Goal: Task Accomplishment & Management: Complete application form

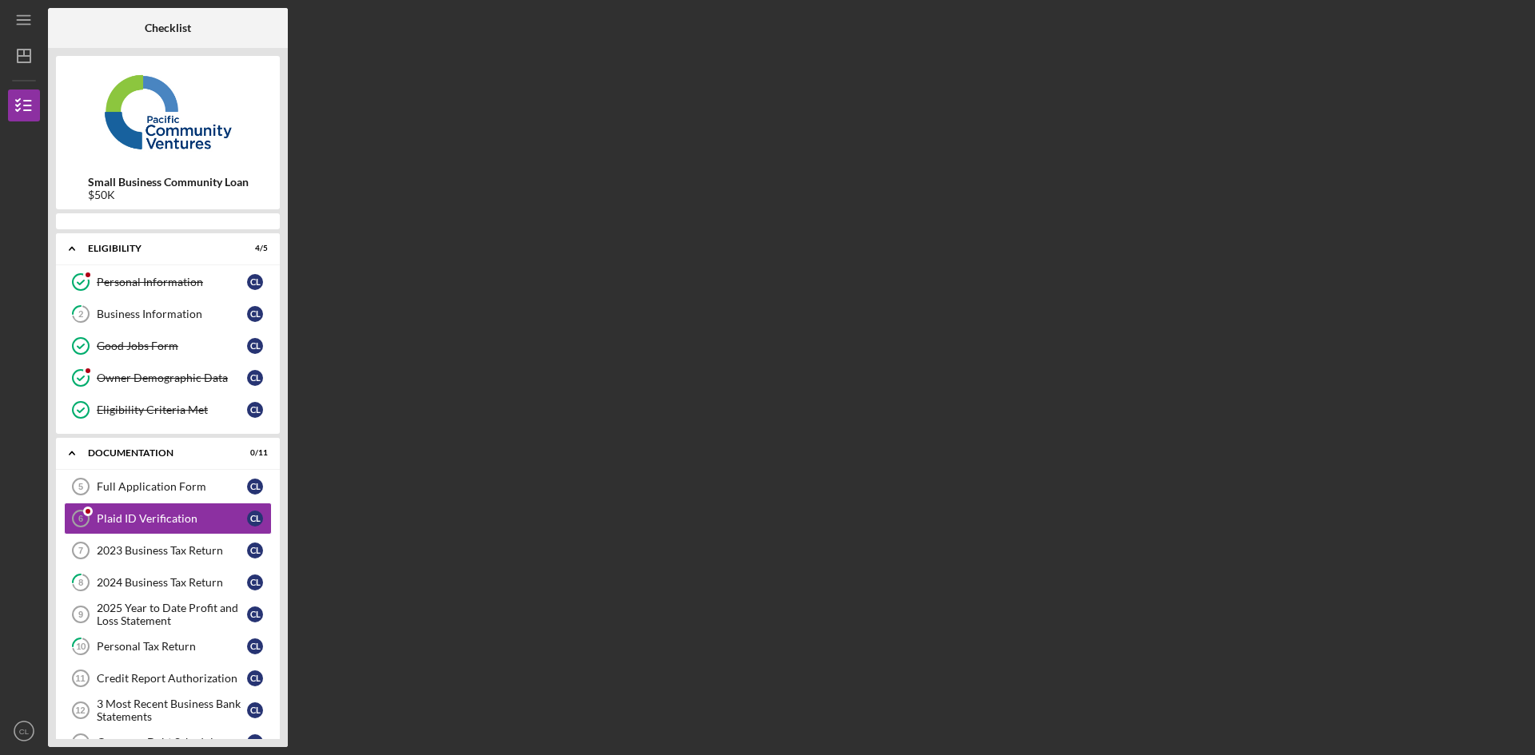
scroll to position [33, 0]
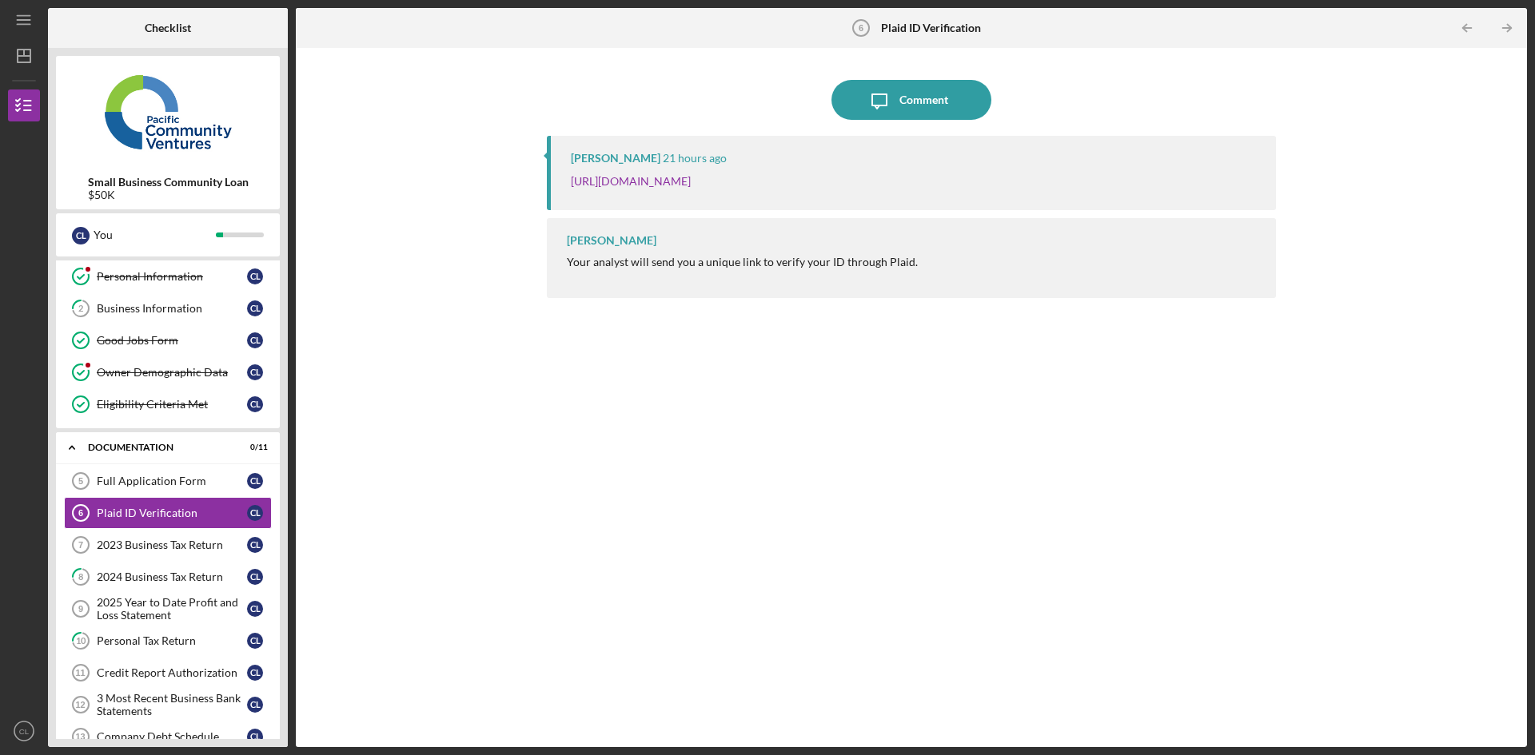
click at [860, 32] on tspan "6" at bounding box center [861, 28] width 5 height 10
click at [915, 30] on b "Plaid ID Verification" at bounding box center [931, 28] width 100 height 13
click at [233, 513] on div "Plaid ID Verification" at bounding box center [172, 513] width 150 height 13
click at [691, 181] on link "[URL][DOMAIN_NAME]" at bounding box center [631, 181] width 120 height 14
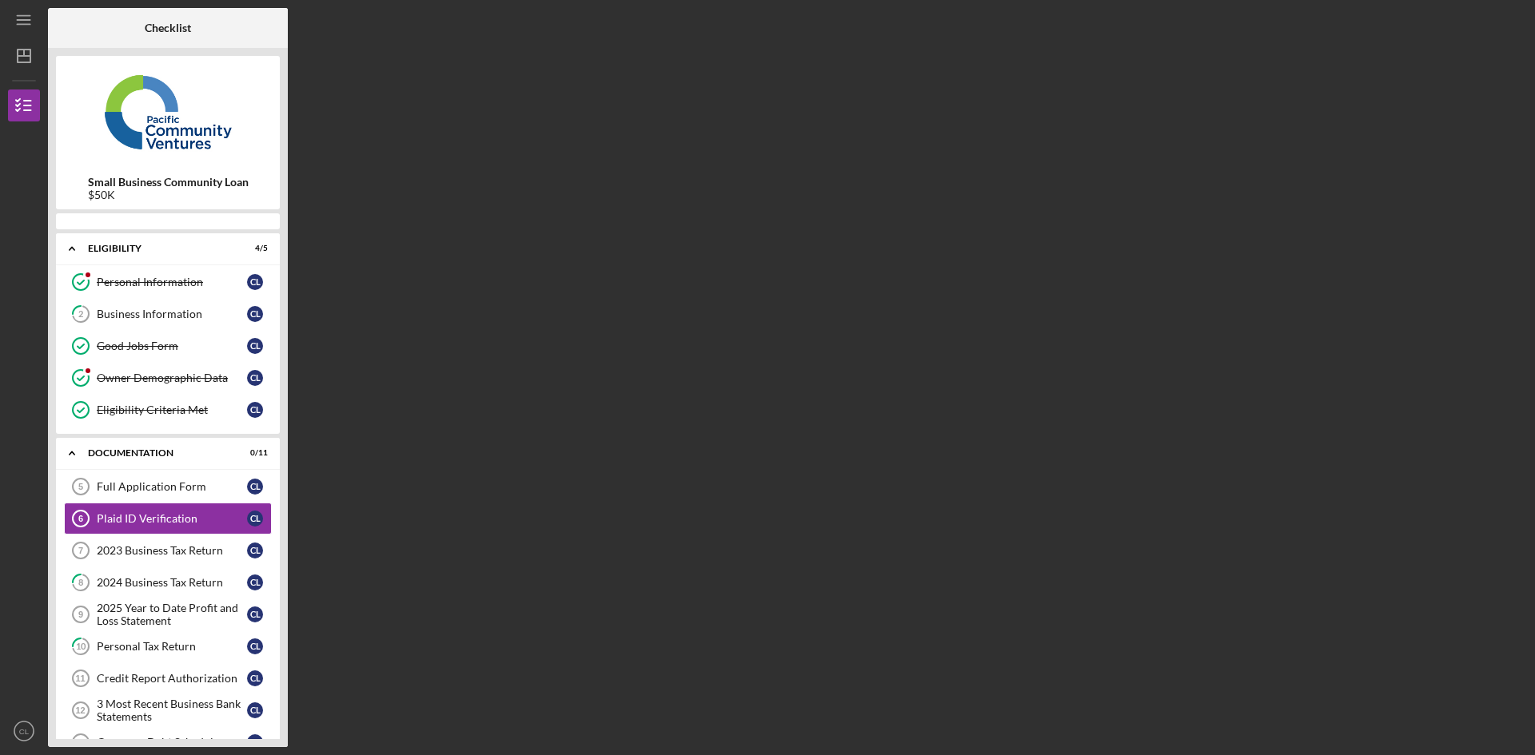
scroll to position [33, 0]
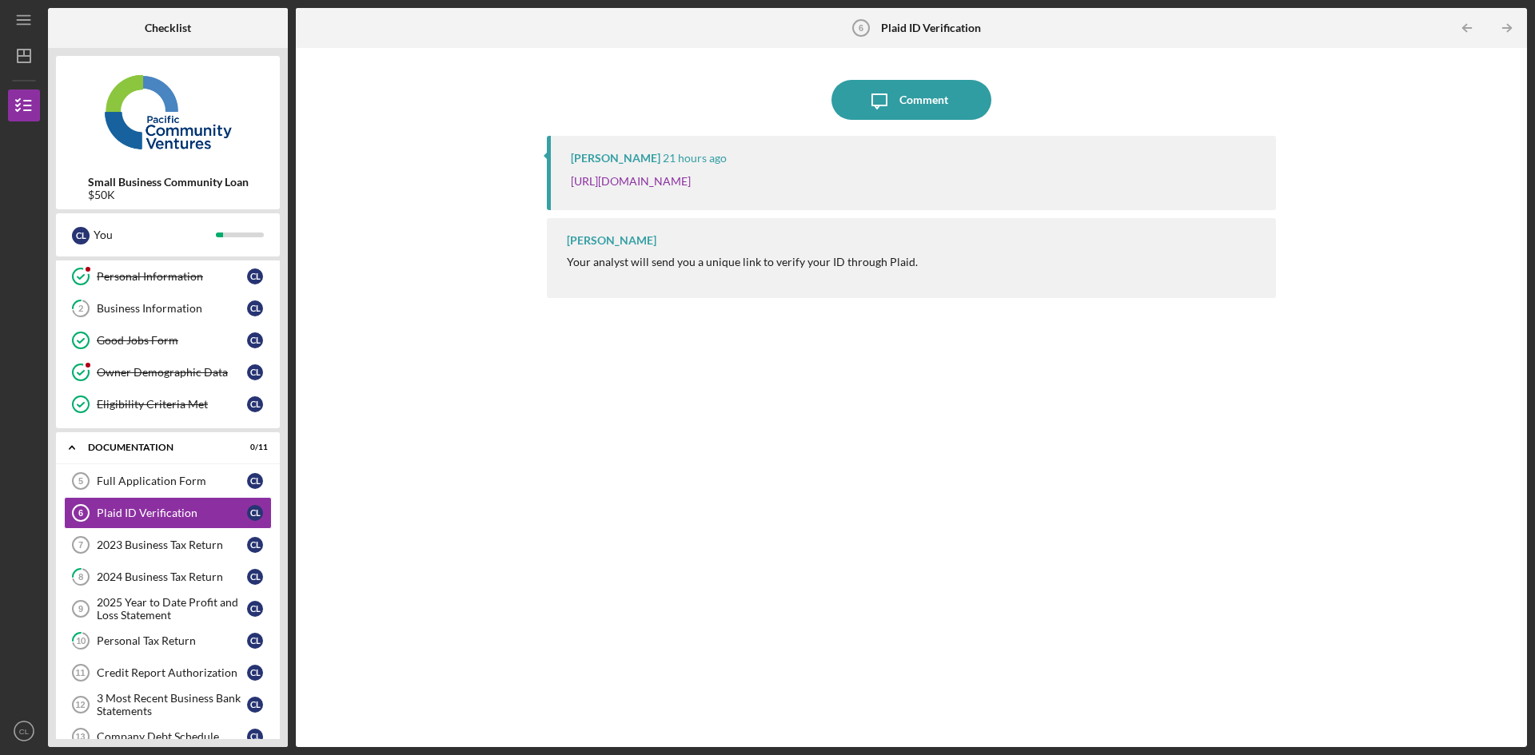
click at [486, 420] on div "Icon/Message Comment [PERSON_NAME] 21 hours ago [URL][DOMAIN_NAME] [PERSON_NAME…" at bounding box center [911, 397] width 1215 height 683
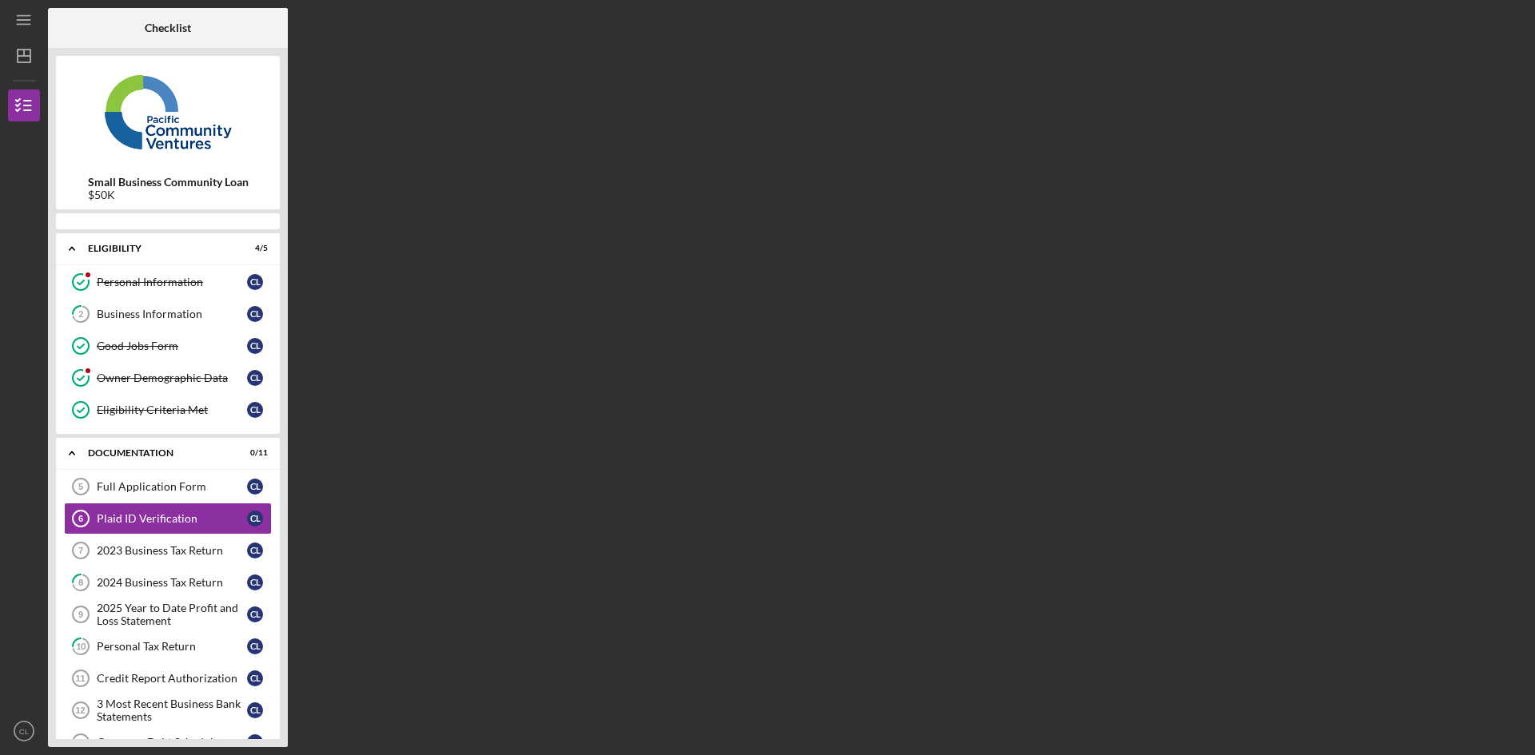
scroll to position [33, 0]
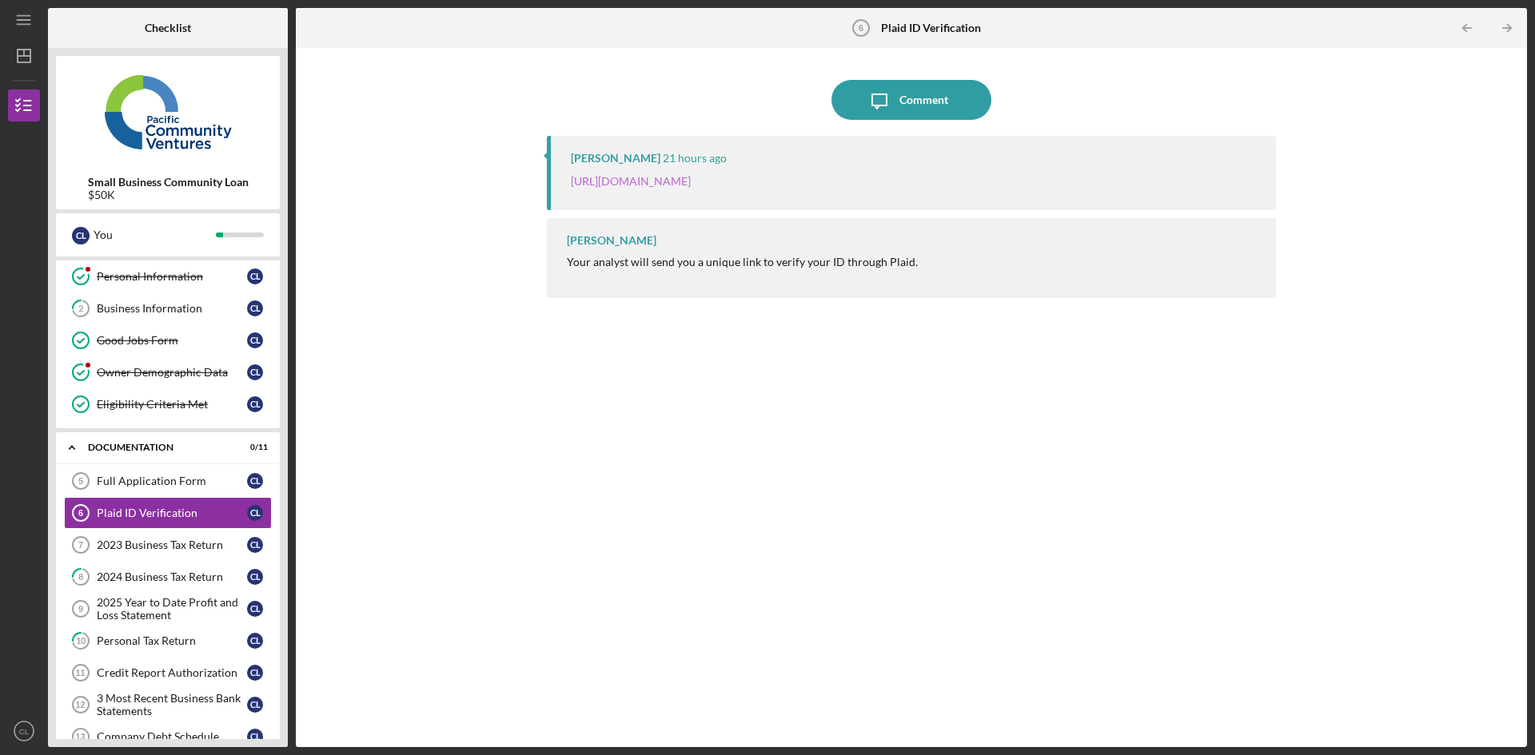
click at [691, 183] on link "[URL][DOMAIN_NAME]" at bounding box center [631, 181] width 120 height 14
